Goal: Task Accomplishment & Management: Manage account settings

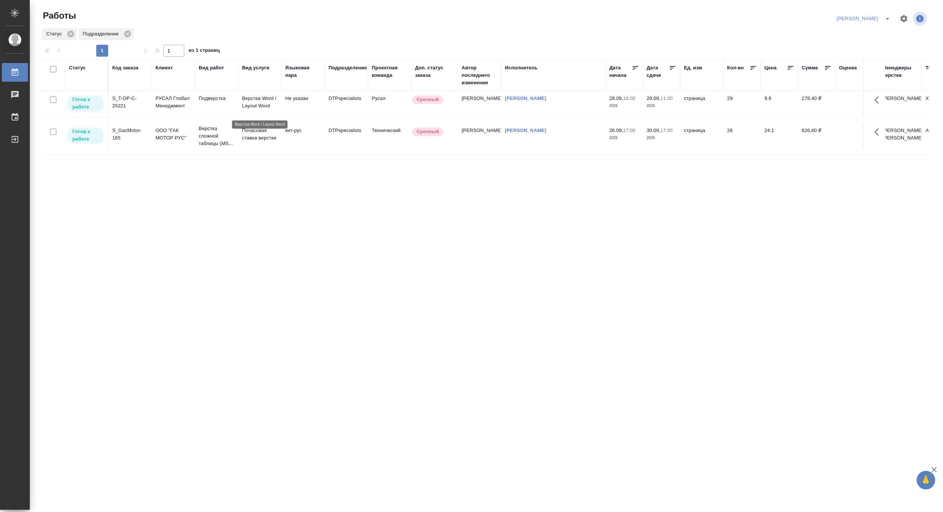
click at [255, 104] on p "Верстка Word / Layout Word" at bounding box center [260, 102] width 36 height 15
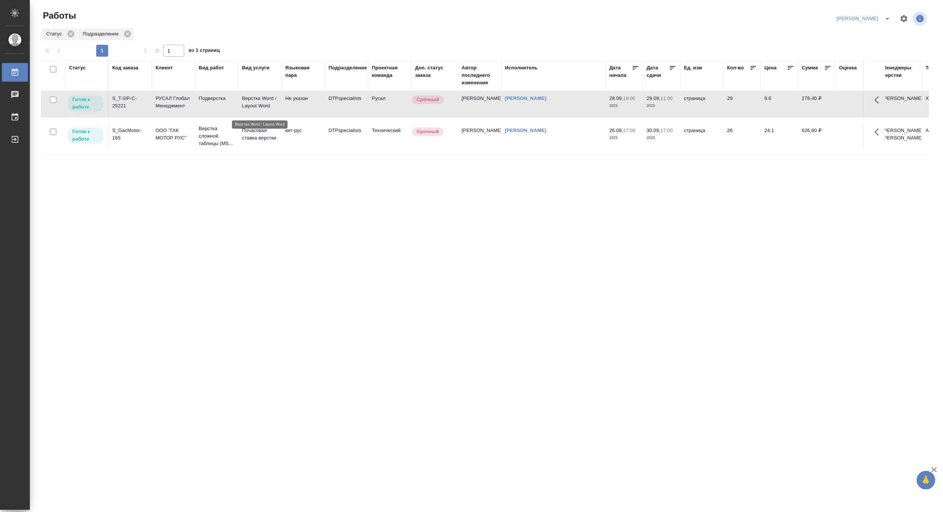
click at [255, 104] on p "Верстка Word / Layout Word" at bounding box center [260, 102] width 36 height 15
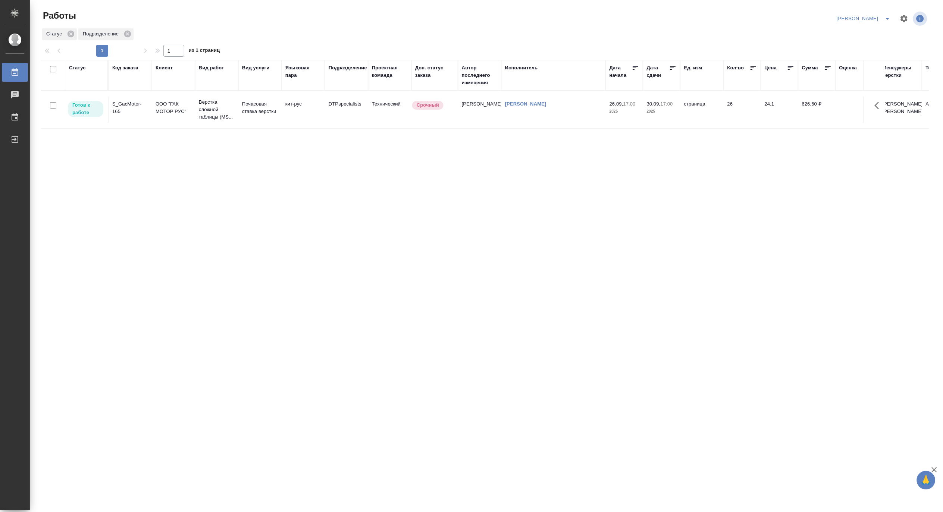
click at [284, 95] on tr "Готов к работе S_GacMotor-165 ООО "ГАК МОТОР РУС" Верстка сложной таблицы (MS..…" at bounding box center [646, 110] width 1210 height 38
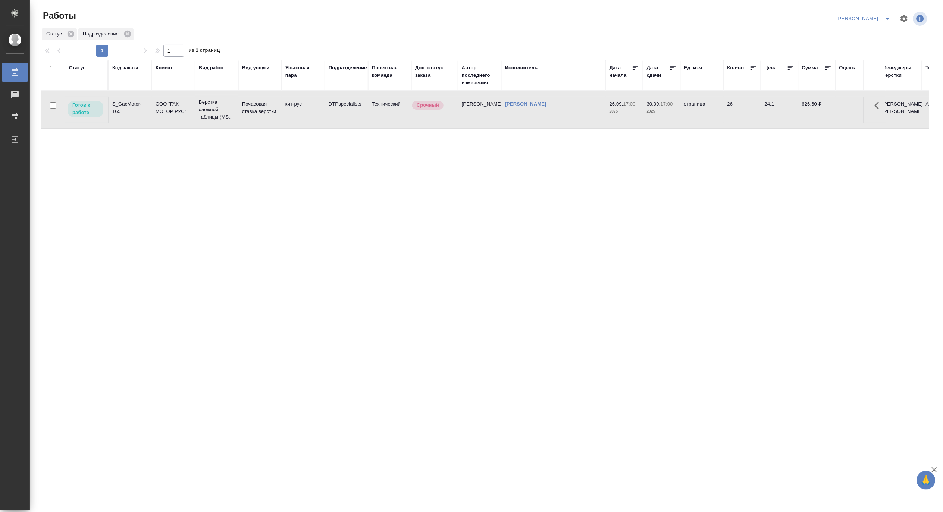
click at [284, 95] on tr "Готов к работе S_GacMotor-165 ООО "ГАК МОТОР РУС" Верстка сложной таблицы (MS..…" at bounding box center [646, 110] width 1210 height 38
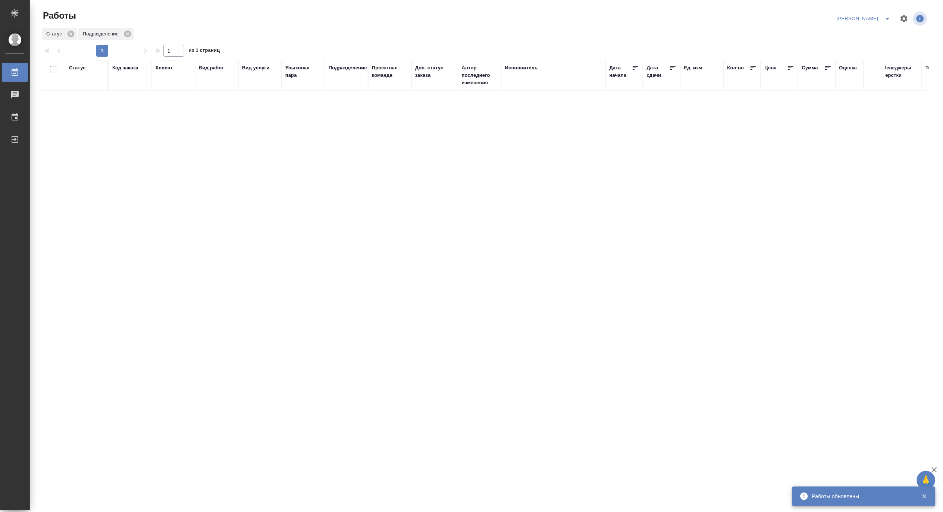
click at [887, 16] on icon "split button" at bounding box center [888, 18] width 9 height 9
click at [873, 32] on li "[PERSON_NAME] работе" at bounding box center [860, 34] width 72 height 12
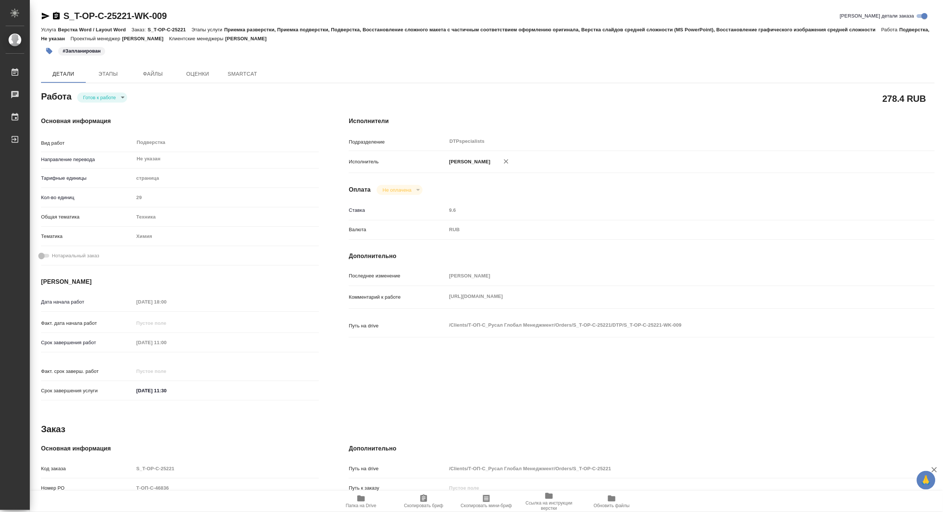
type textarea "x"
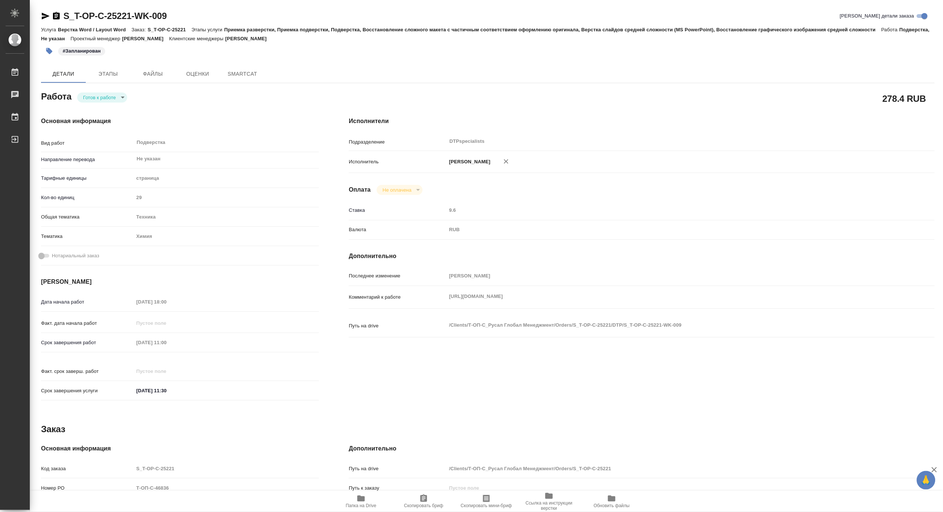
type textarea "x"
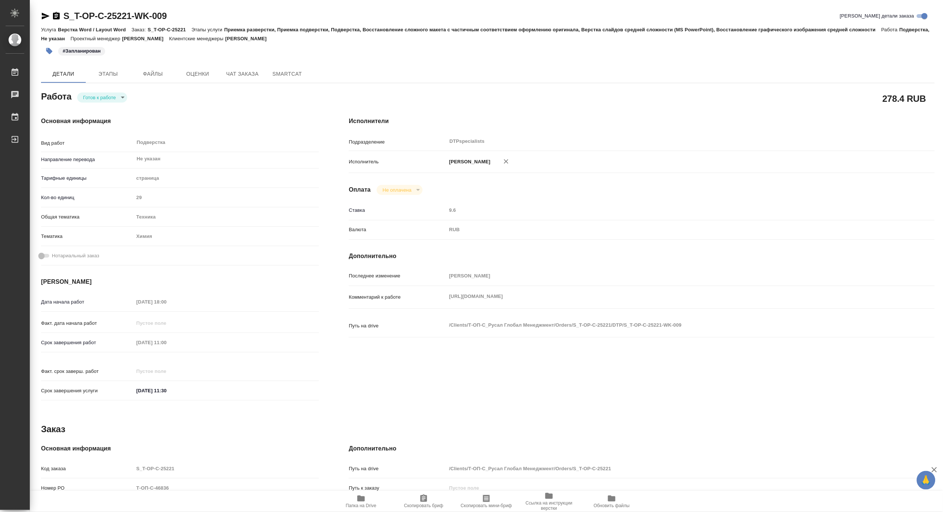
type textarea "x"
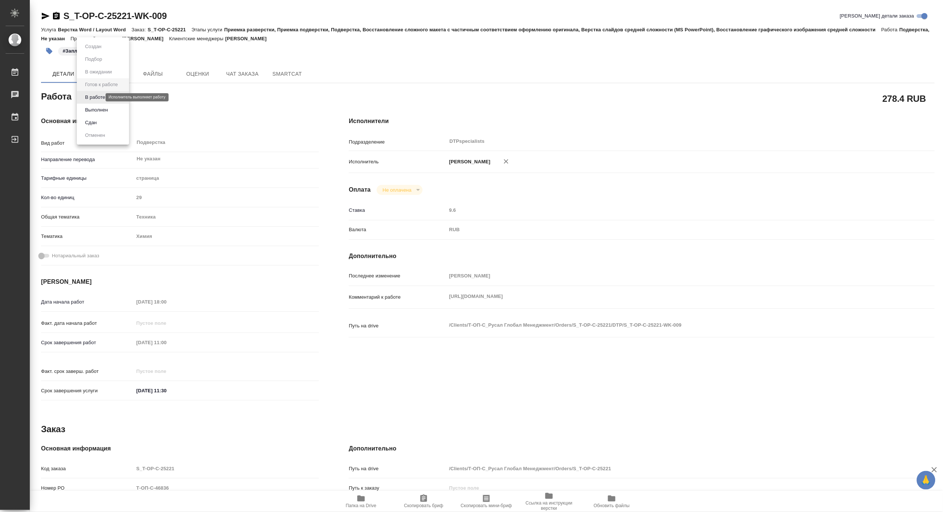
click at [91, 97] on body "🙏 .cls-1 fill:#fff; AWATERA Matveeva Maria Работы Чаты График Выйти S_T-OP-C-25…" at bounding box center [471, 256] width 943 height 512
type textarea "x"
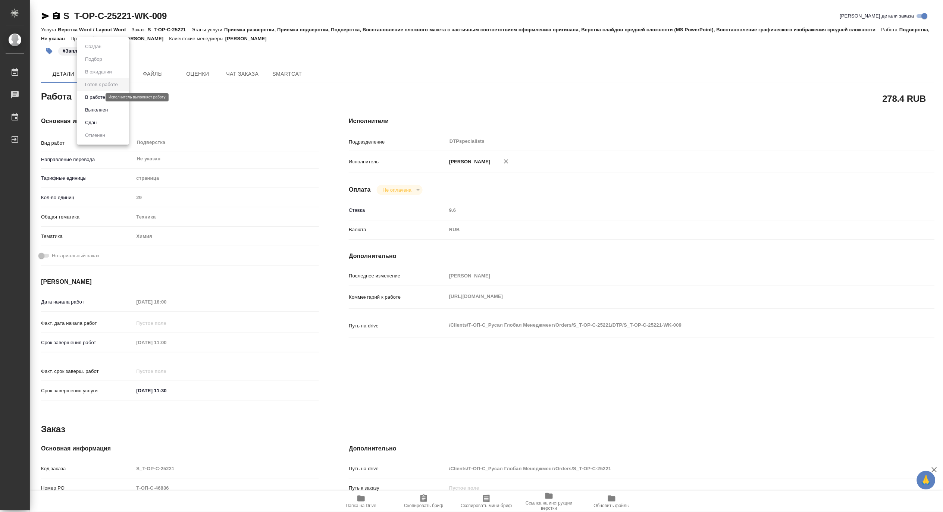
type textarea "x"
click at [90, 97] on button "В работе" at bounding box center [95, 97] width 25 height 8
type textarea "x"
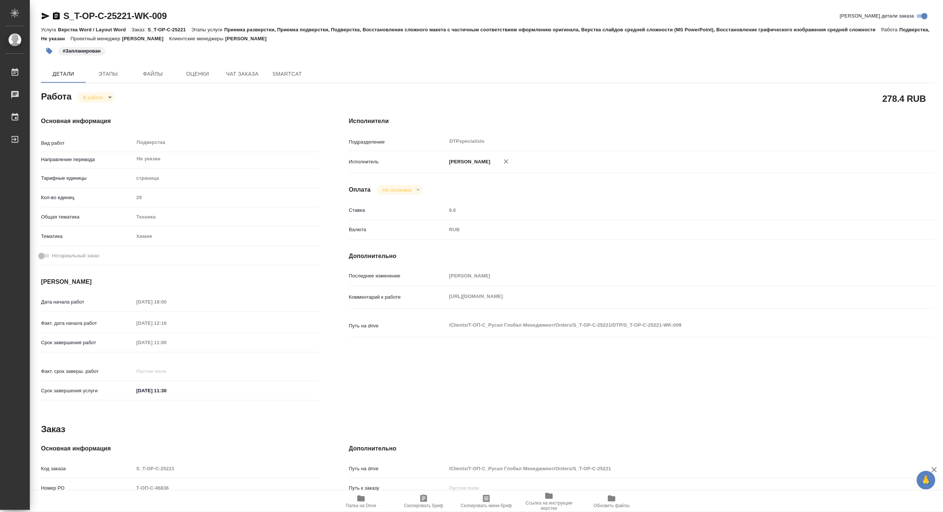
type textarea "x"
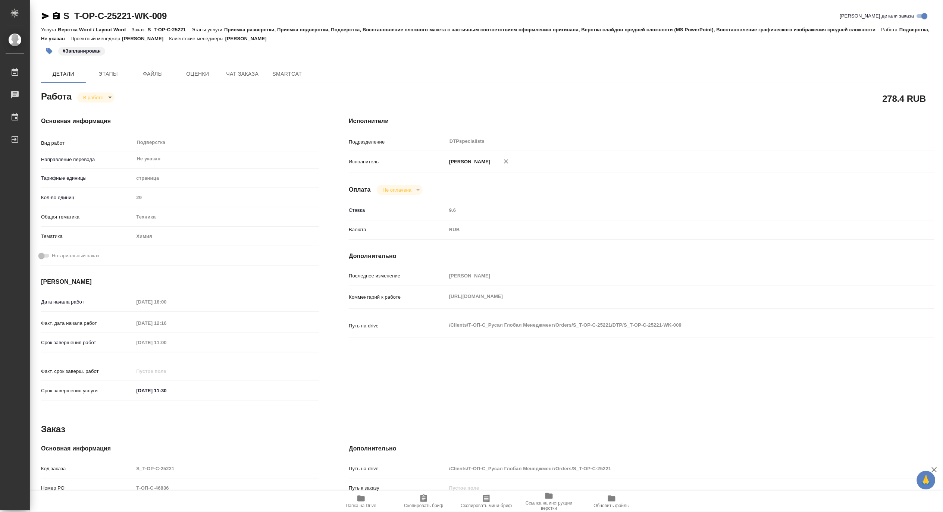
type textarea "x"
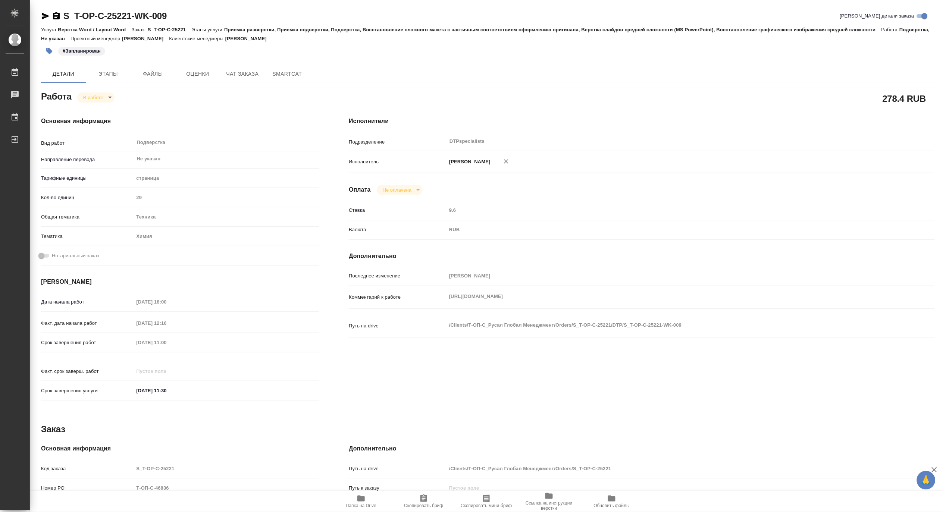
type textarea "x"
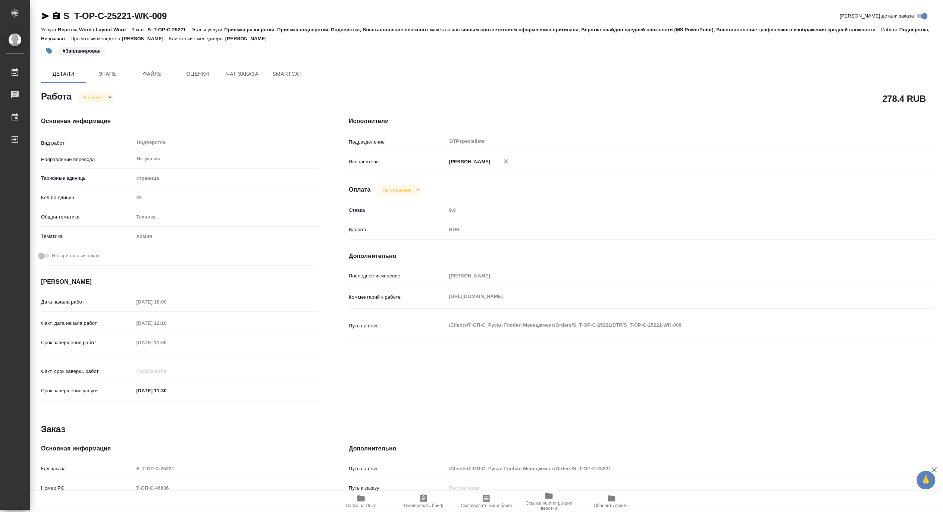
type textarea "x"
click at [424, 300] on div "Комментарий к работе https://drive.awatera.com/f/10431805 x" at bounding box center [642, 297] width 586 height 16
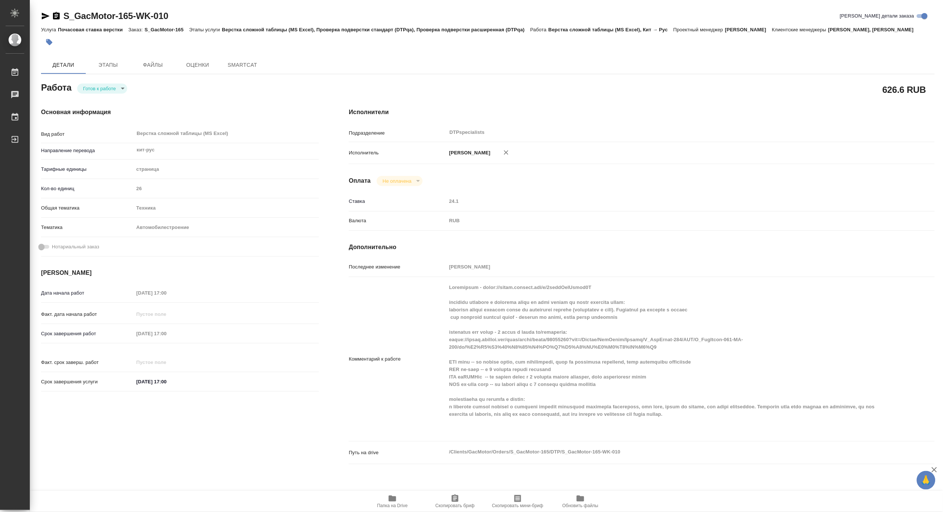
type textarea "x"
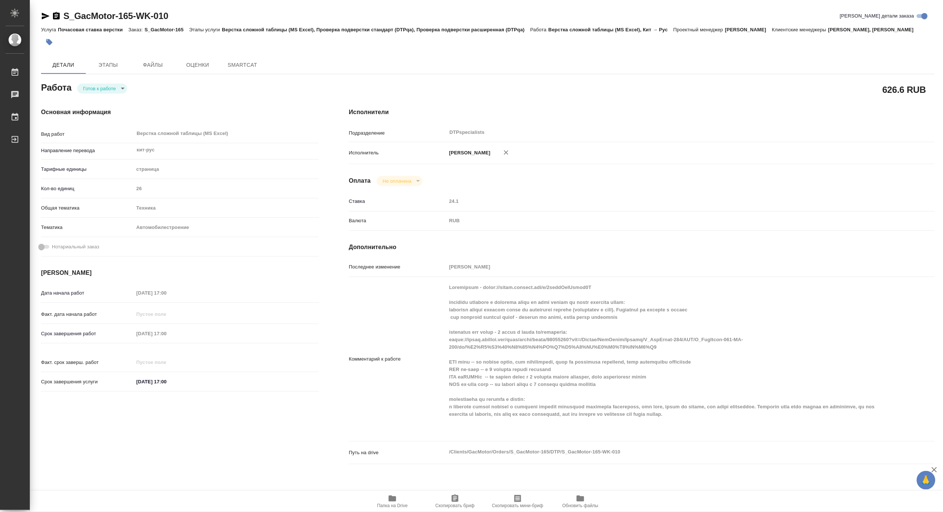
type textarea "x"
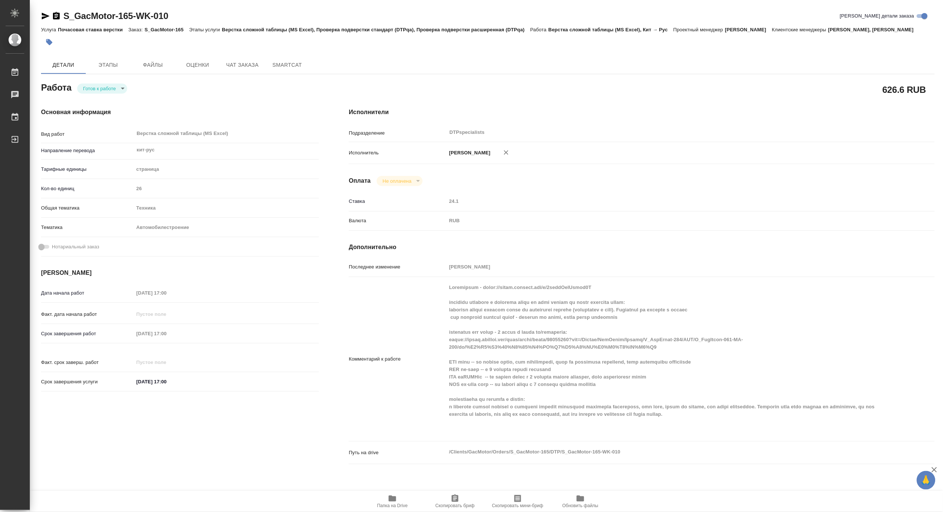
type textarea "x"
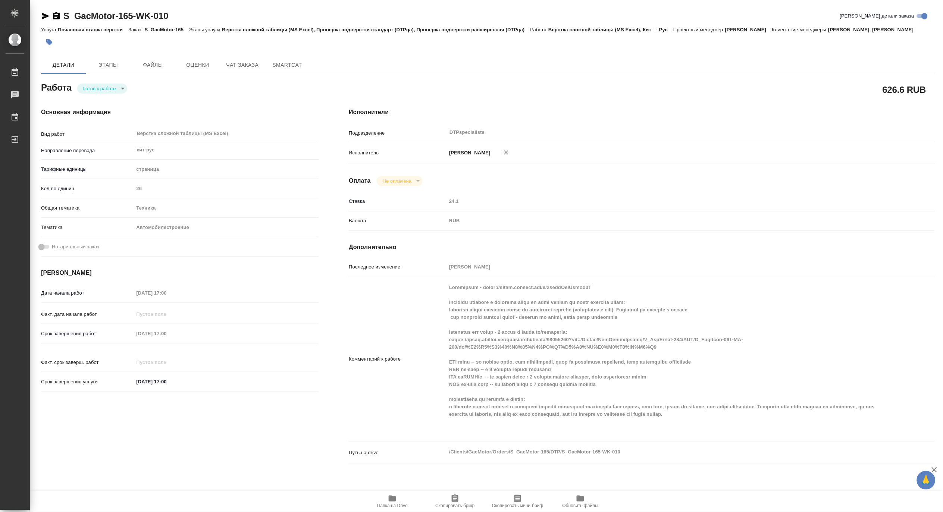
type textarea "x"
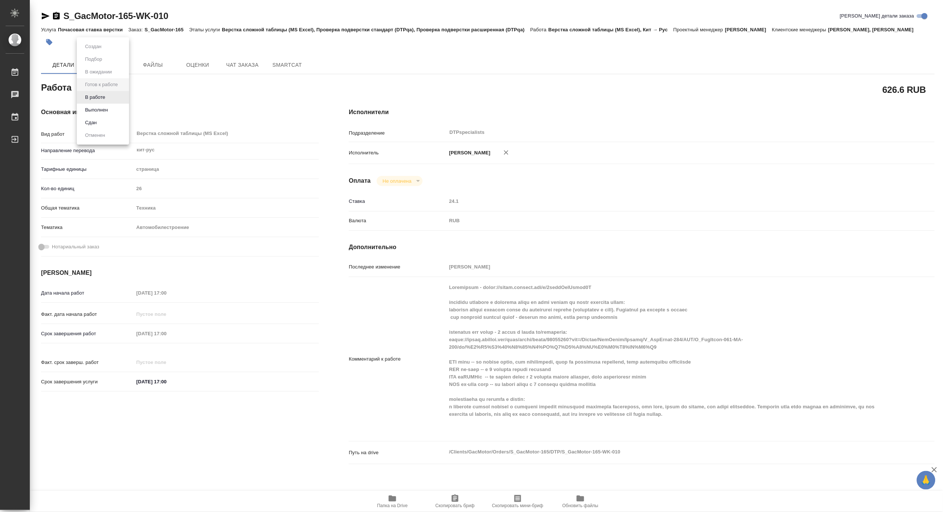
click at [90, 93] on body "🙏 .cls-1 fill:#fff; AWATERA Matveeva Maria Работы Чаты График Выйти S_GacMotor-…" at bounding box center [471, 256] width 943 height 512
click at [84, 95] on button "В работе" at bounding box center [95, 97] width 25 height 8
type textarea "x"
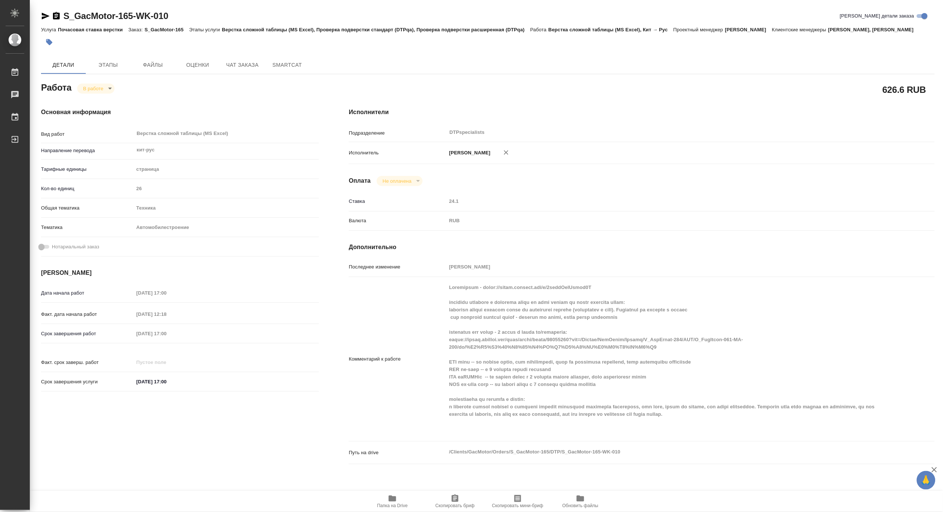
type textarea "x"
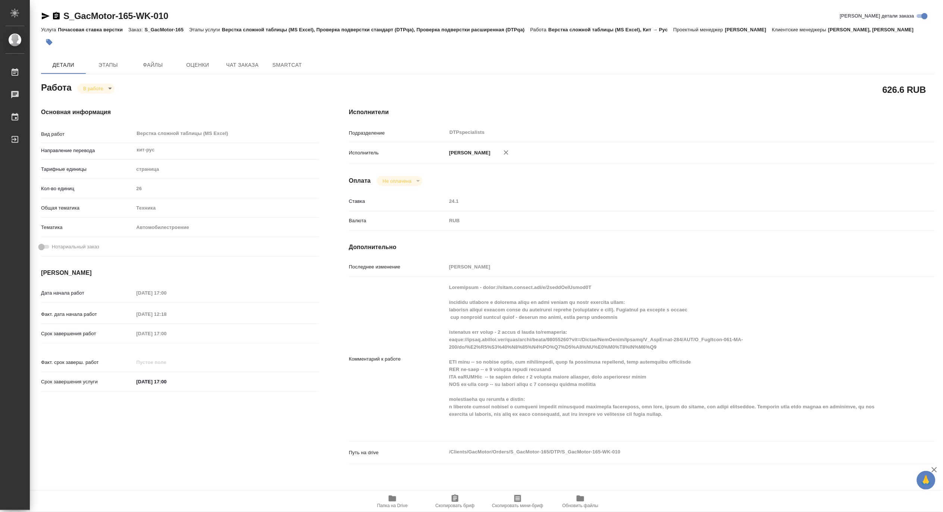
type textarea "x"
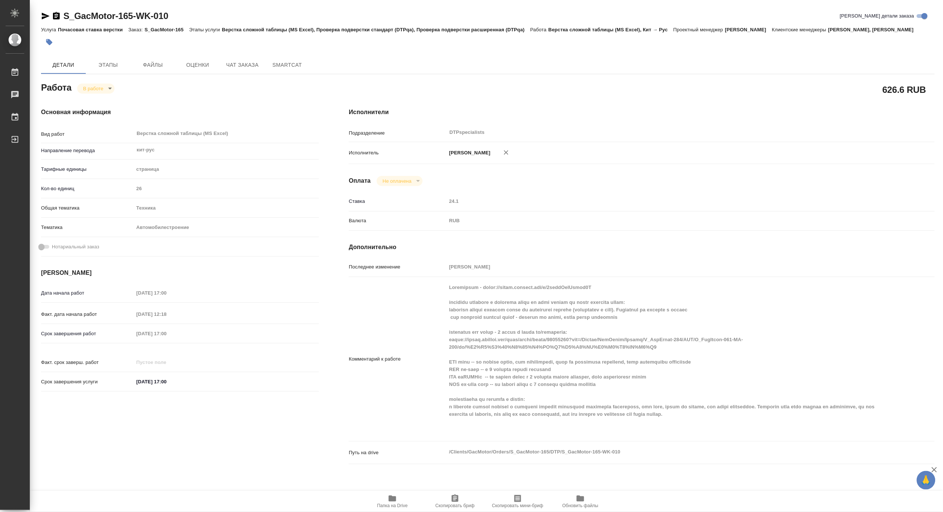
type textarea "x"
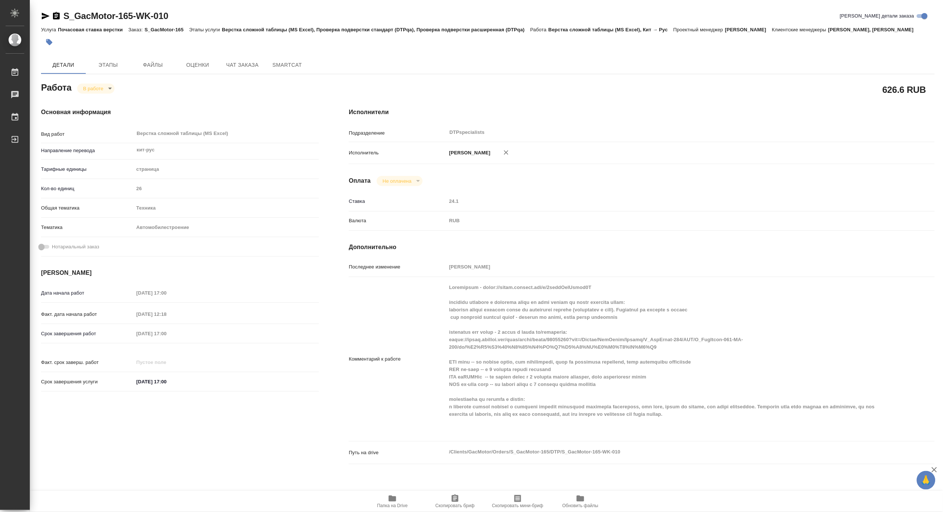
type textarea "x"
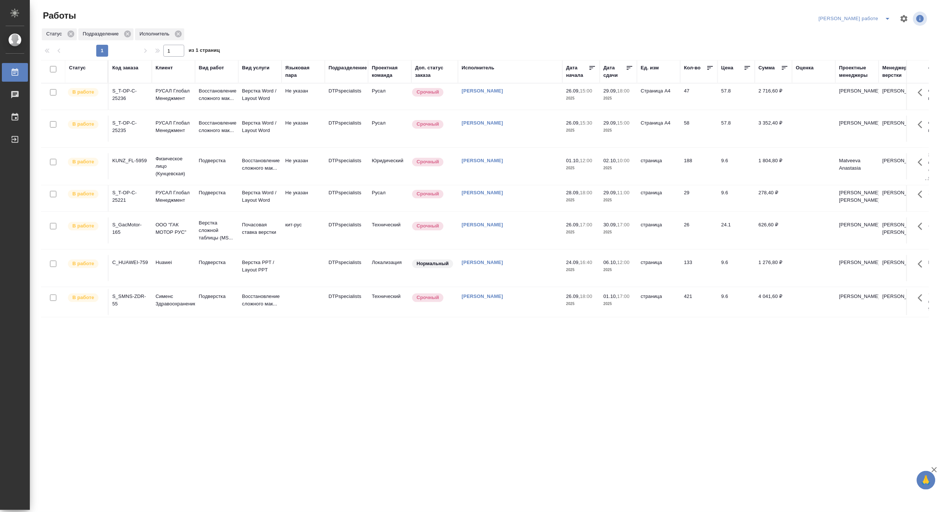
scroll to position [10, 0]
click at [164, 159] on p "Физическое лицо (Кунцевская)" at bounding box center [174, 166] width 36 height 22
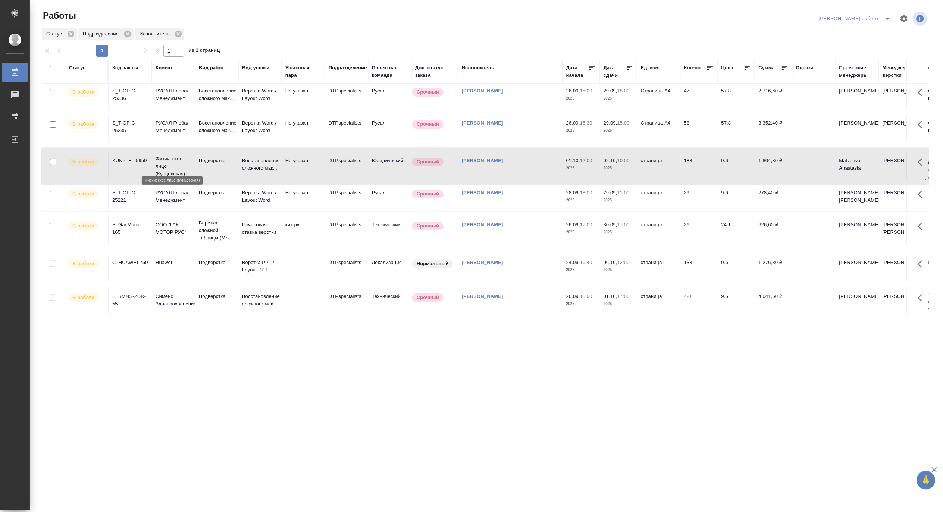
click at [164, 159] on p "Физическое лицо (Кунцевская)" at bounding box center [174, 166] width 36 height 22
click at [261, 204] on p "Верстка Word / Layout Word" at bounding box center [260, 196] width 36 height 15
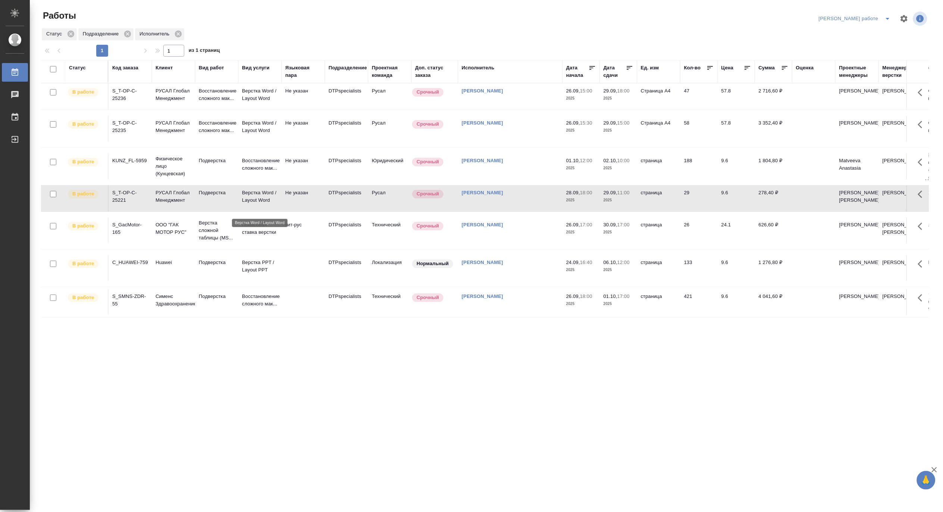
click at [261, 204] on p "Верстка Word / Layout Word" at bounding box center [260, 196] width 36 height 15
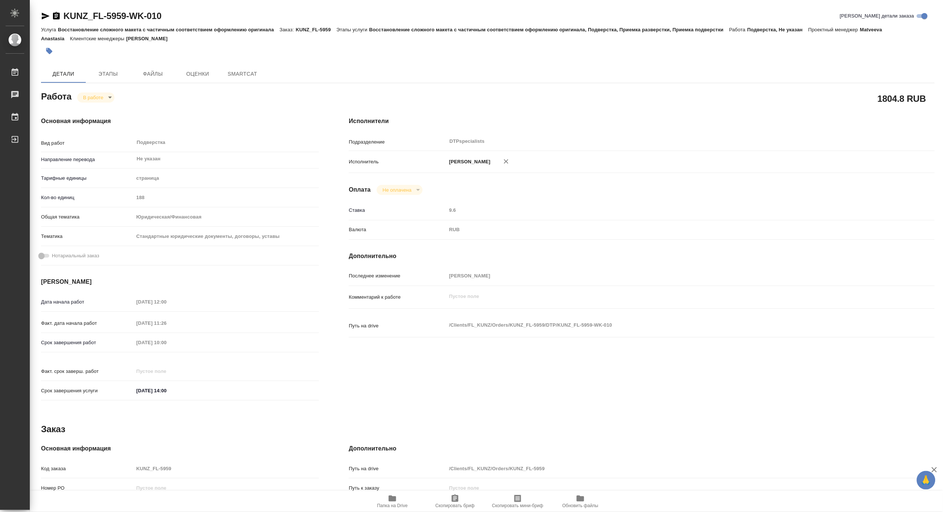
type textarea "x"
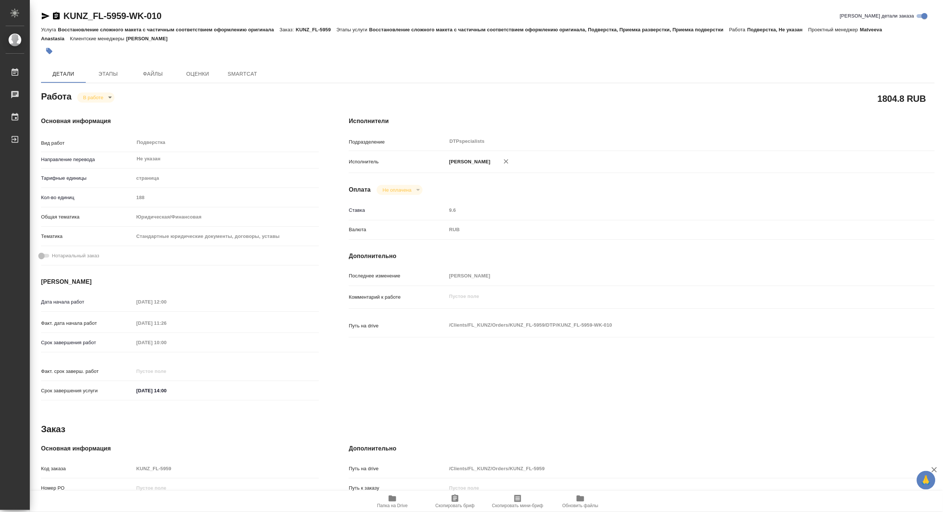
type textarea "x"
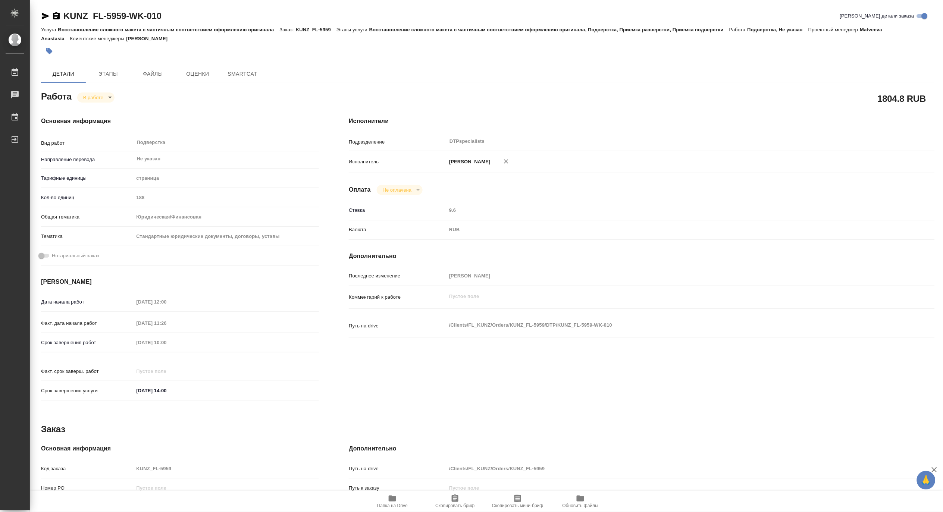
type textarea "x"
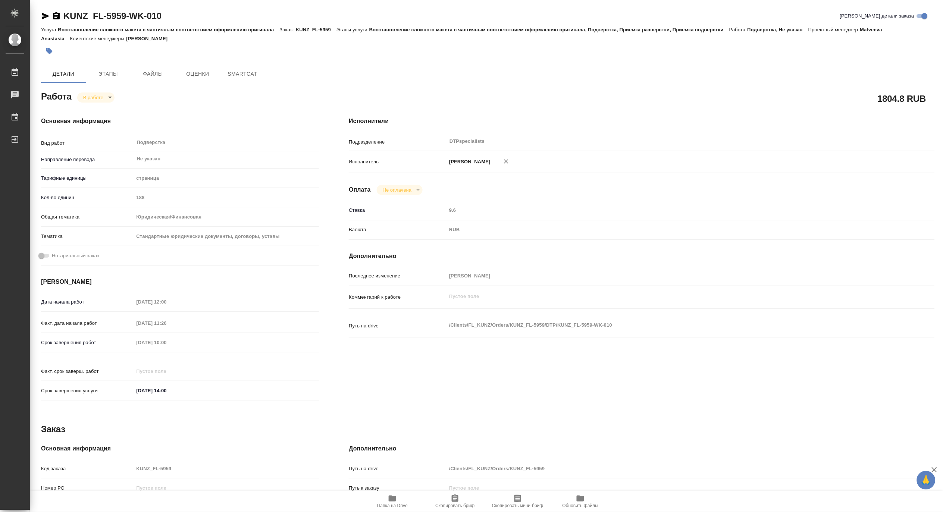
type textarea "x"
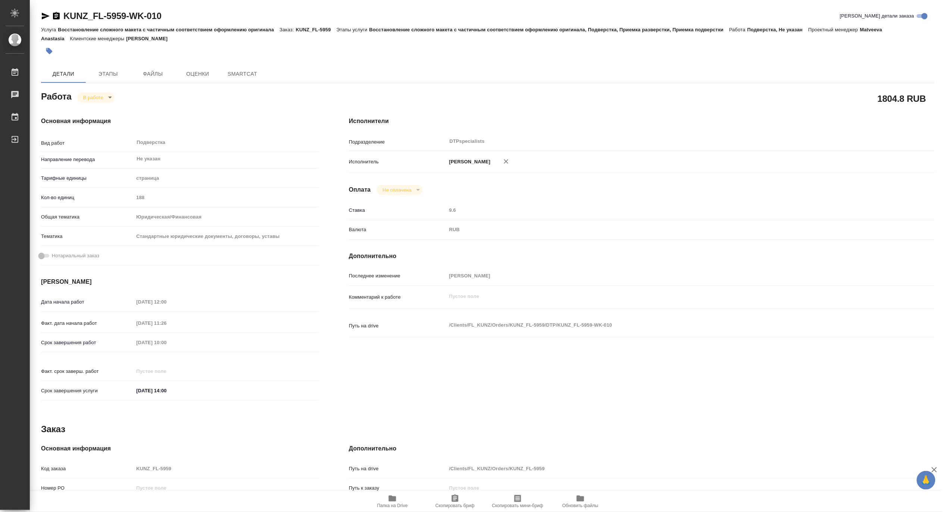
type textarea "x"
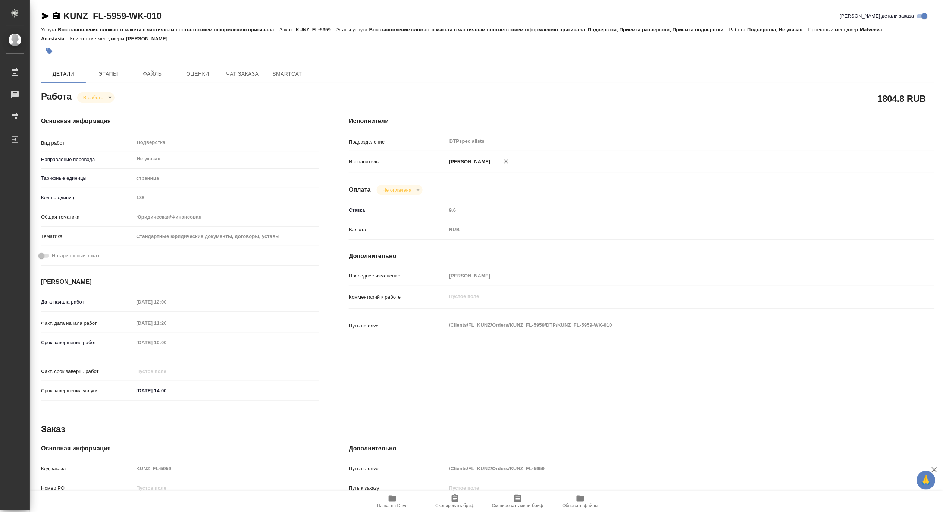
click at [388, 504] on span "Папка на Drive" at bounding box center [392, 505] width 31 height 5
type textarea "x"
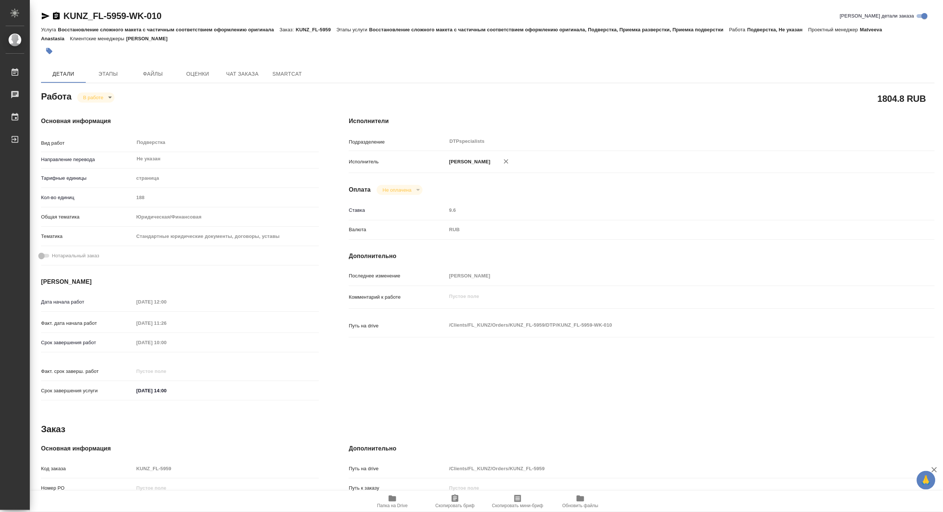
type textarea "x"
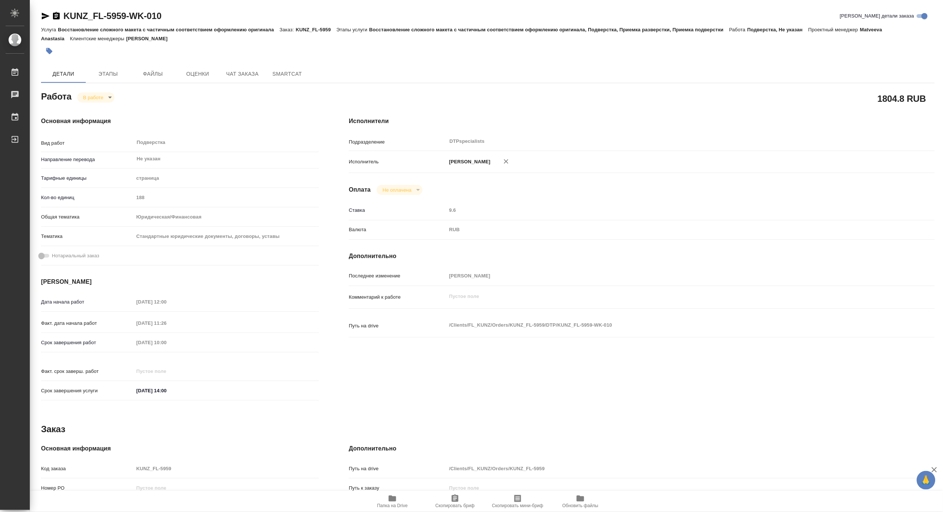
type textarea "x"
click at [252, 72] on span "Чат заказа" at bounding box center [243, 73] width 36 height 9
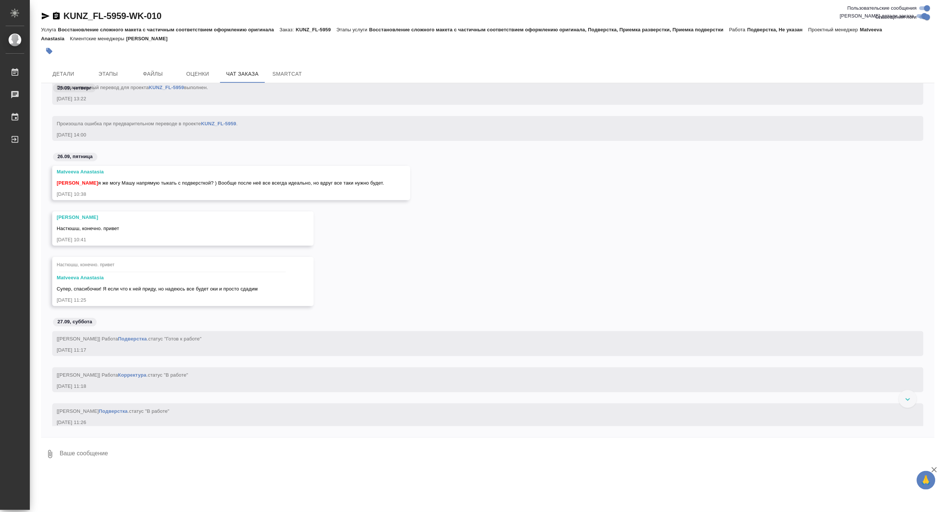
scroll to position [2656, 0]
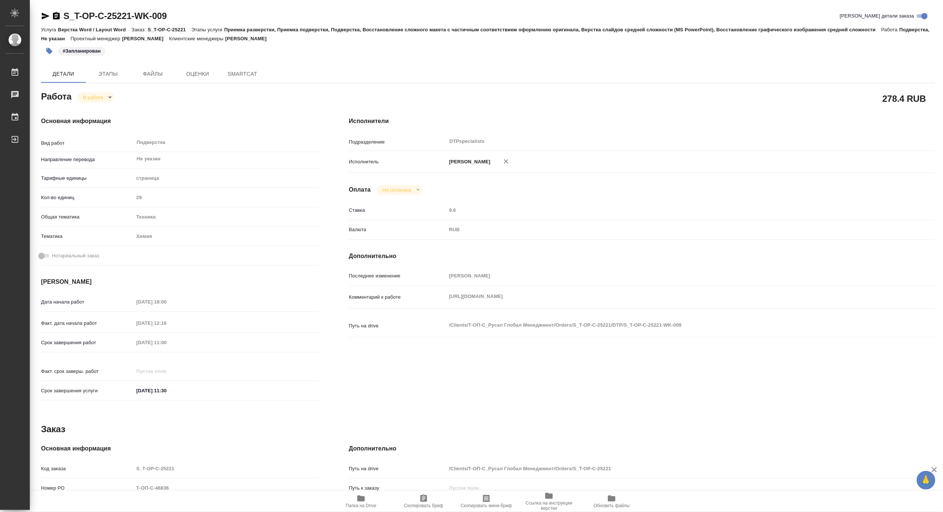
type textarea "x"
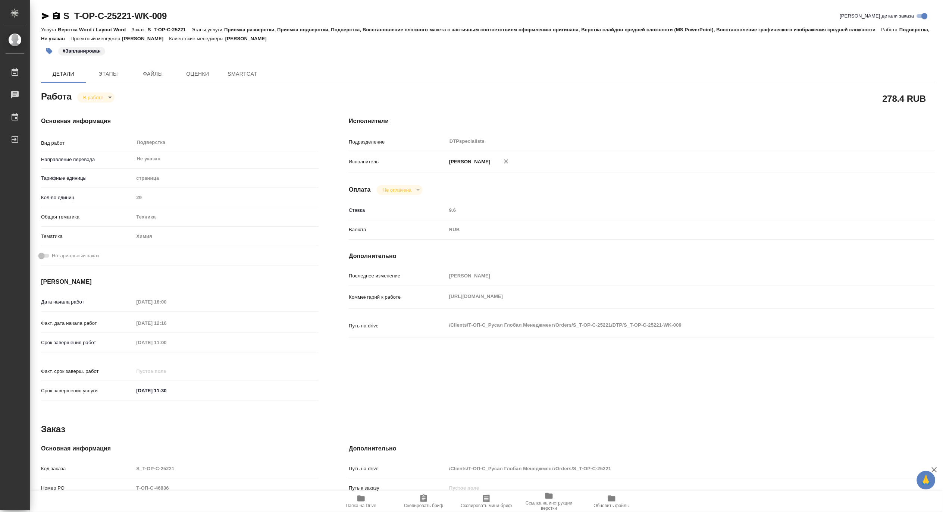
type textarea "x"
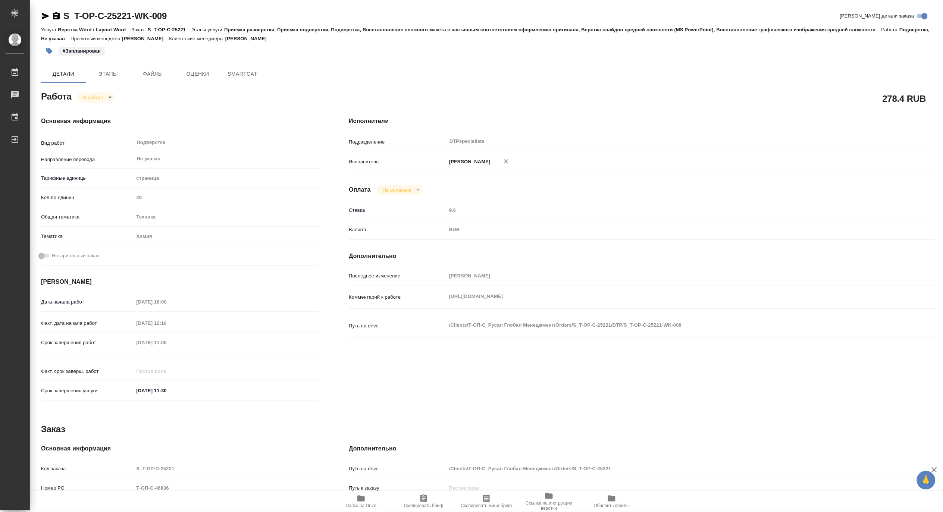
type textarea "x"
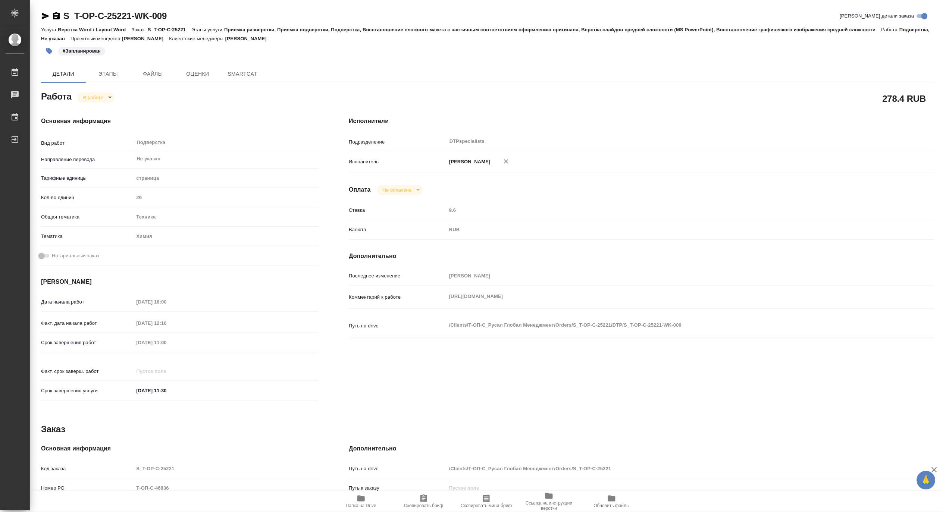
type textarea "x"
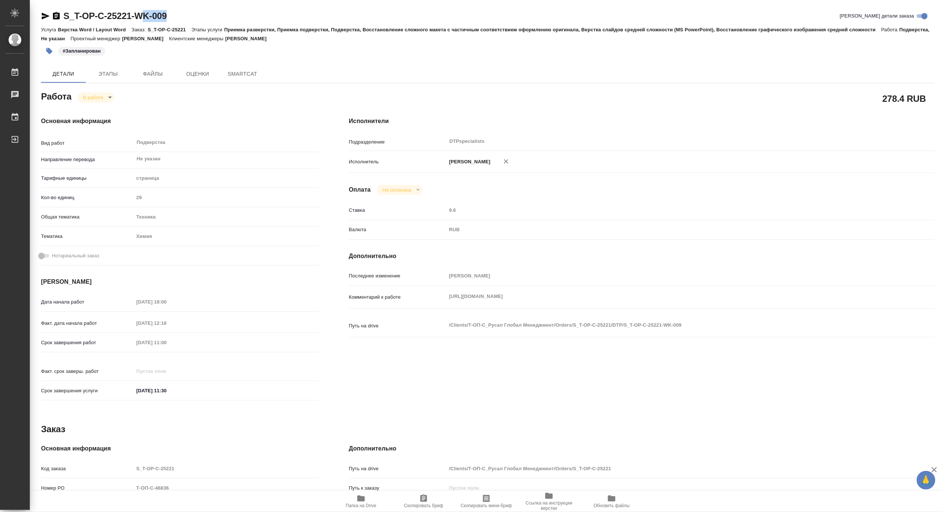
type textarea "x"
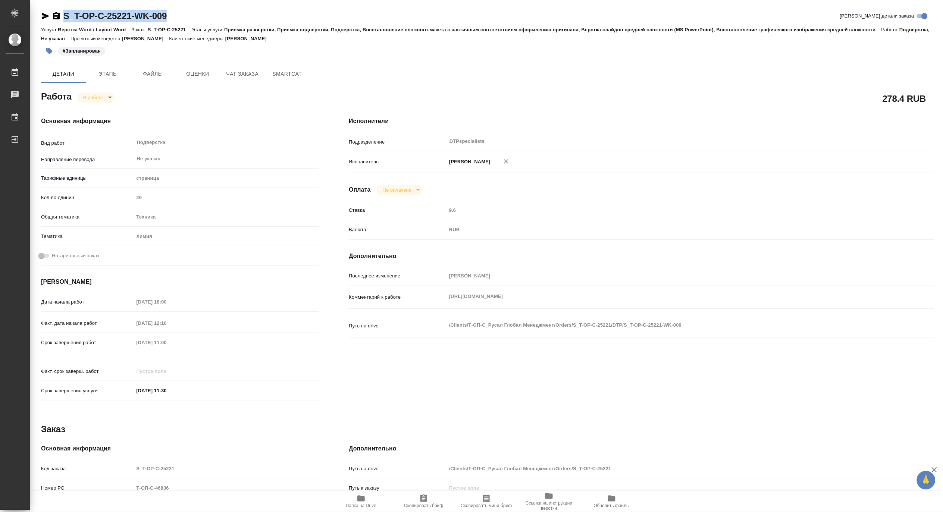
drag, startPoint x: 192, startPoint y: 15, endPoint x: 61, endPoint y: 4, distance: 131.5
click at [61, 4] on div "S_T-OP-C-25221-WK-009 Кратко детали заказа Услуга Верстка Word / Layout Word За…" at bounding box center [488, 322] width 902 height 644
copy link "S_T-OP-C-25221-WK-009"
type textarea "x"
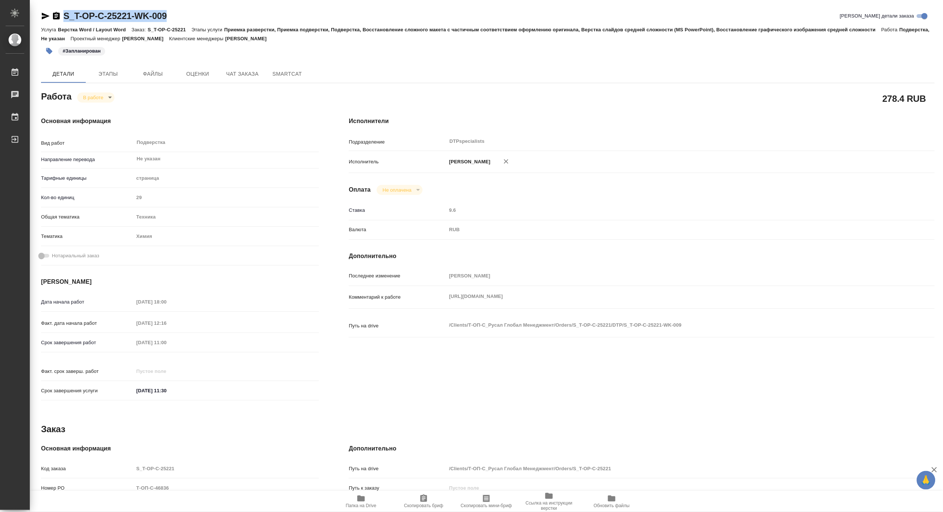
type textarea "x"
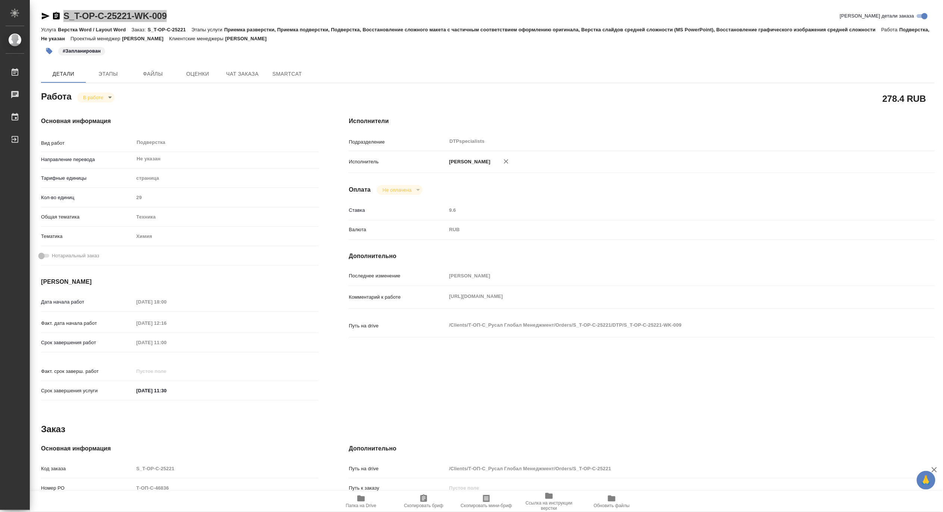
type textarea "x"
click at [363, 506] on span "Папка на Drive" at bounding box center [361, 505] width 31 height 5
click at [355, 504] on span "Папка на Drive" at bounding box center [361, 505] width 31 height 5
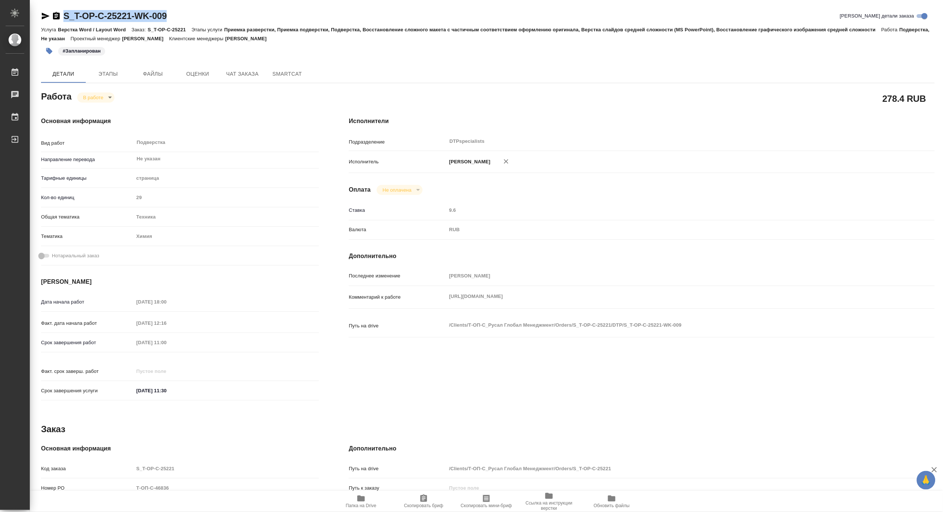
click at [91, 101] on body "🙏 .cls-1 fill:#fff; AWATERA [PERSON_NAME] 0 Чаты График Выйти S_T-OP-C-25221-WK…" at bounding box center [471, 256] width 943 height 512
click at [88, 107] on button "Выполнен" at bounding box center [96, 110] width 27 height 8
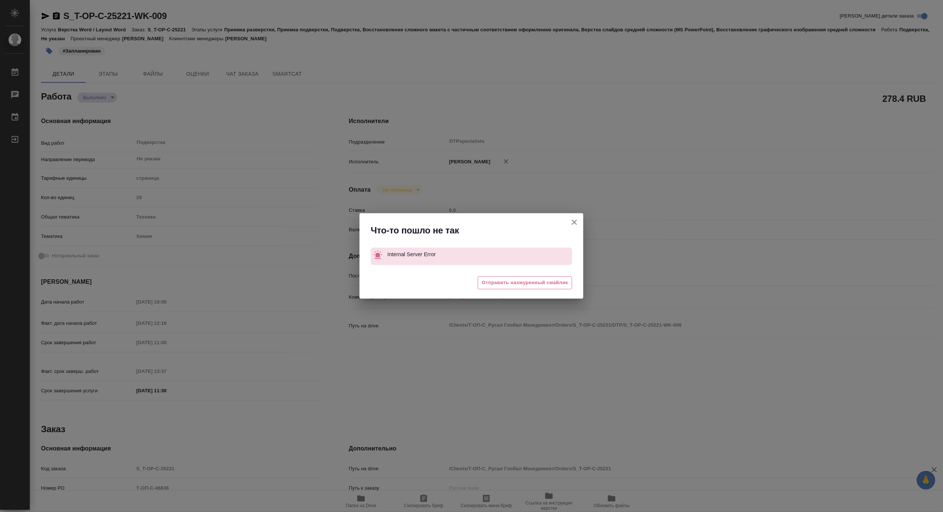
type textarea "x"
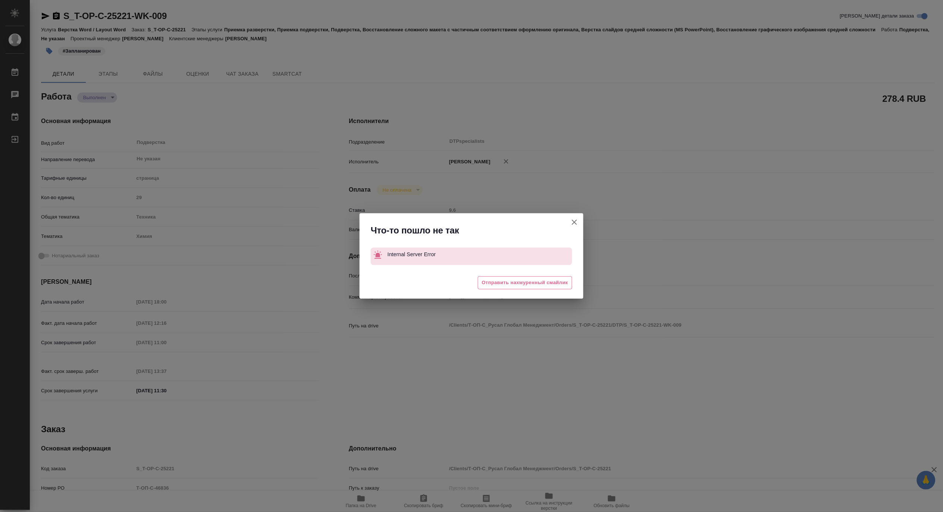
type textarea "x"
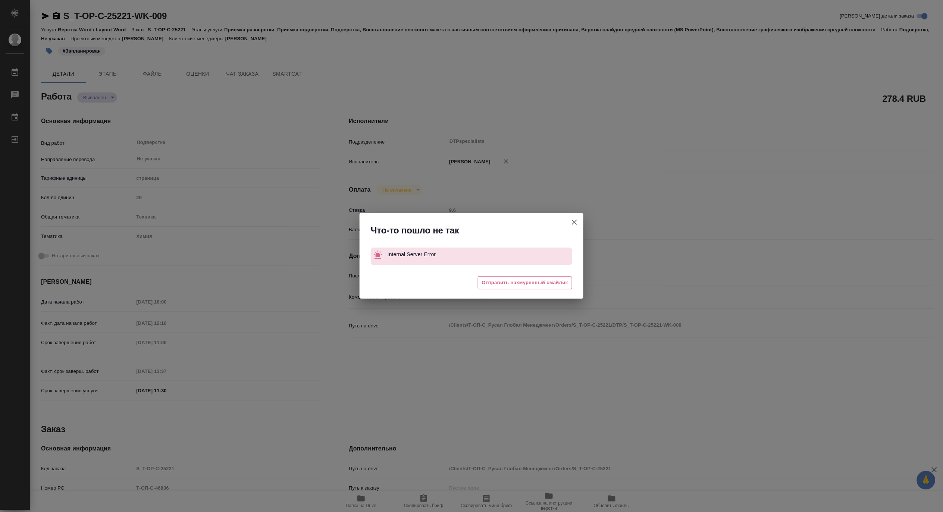
type textarea "x"
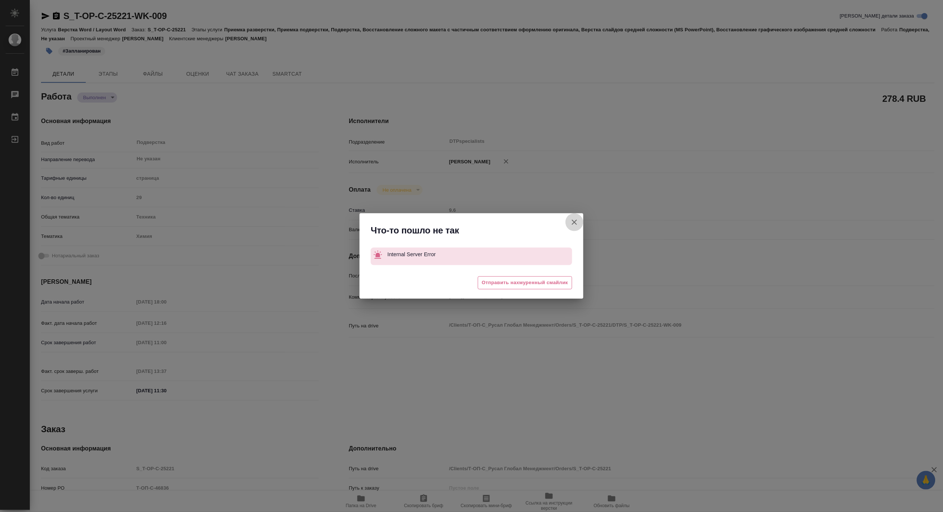
click at [575, 224] on icon "button" at bounding box center [574, 222] width 9 height 9
type textarea "x"
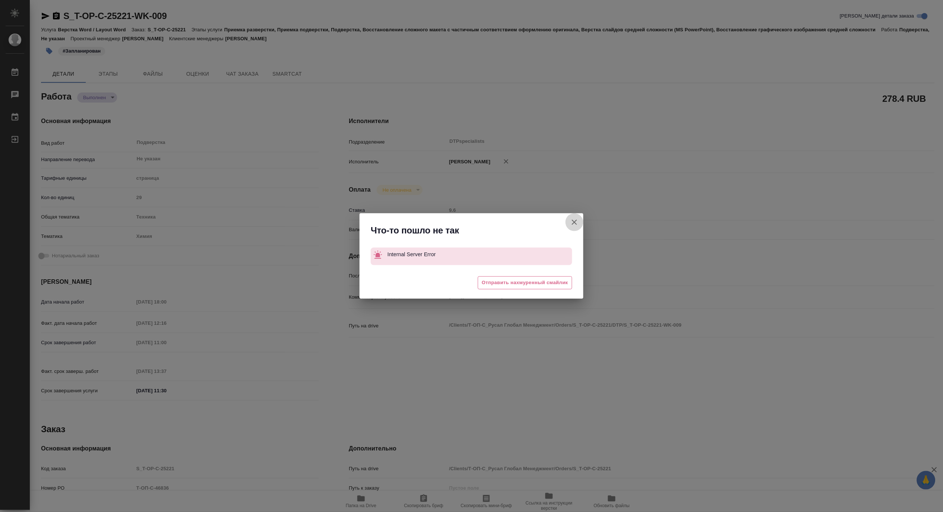
type textarea "x"
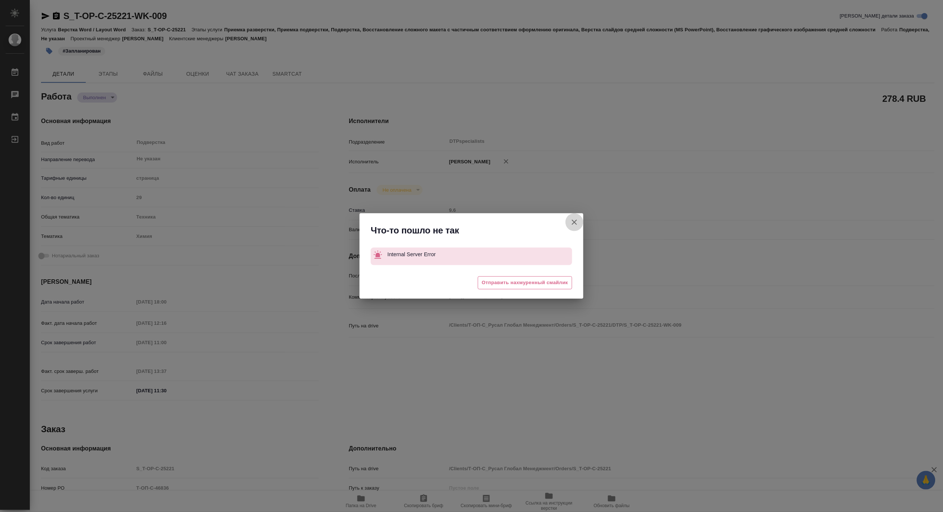
type textarea "x"
